Goal: Task Accomplishment & Management: Use online tool/utility

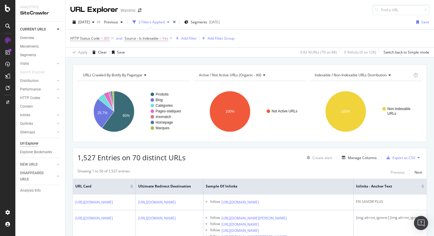
scroll to position [78, 0]
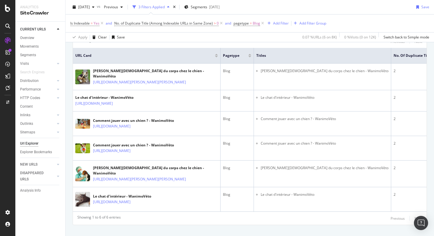
scroll to position [132, 0]
